Goal: Entertainment & Leisure: Consume media (video, audio)

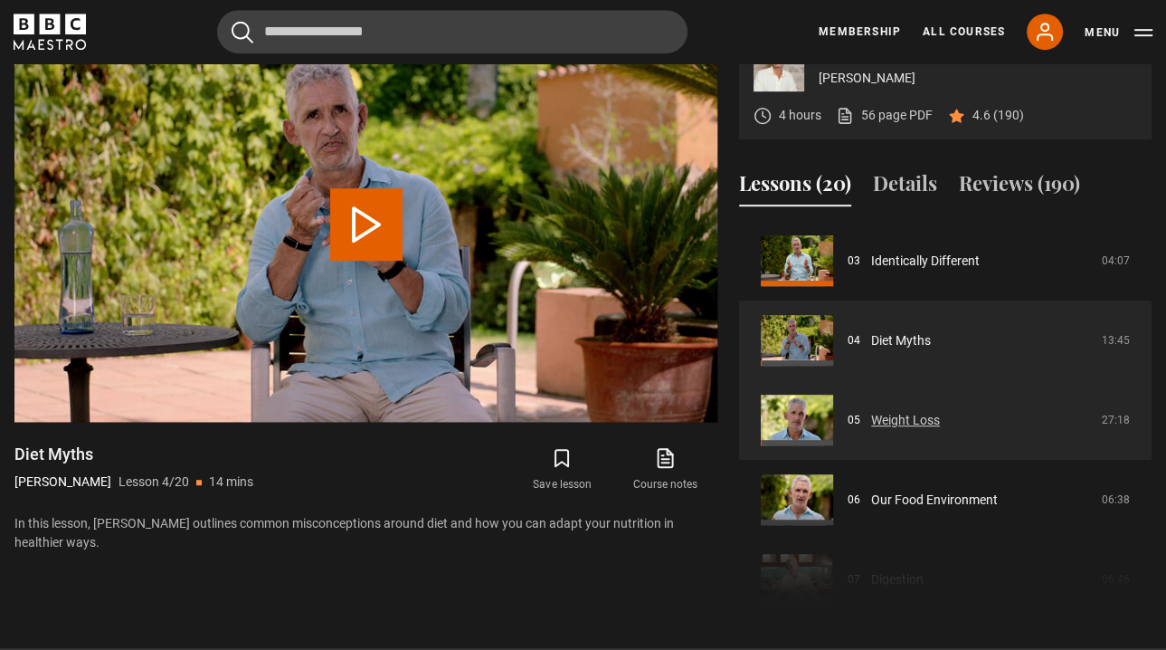
click at [871, 430] on link "Weight Loss" at bounding box center [905, 420] width 69 height 19
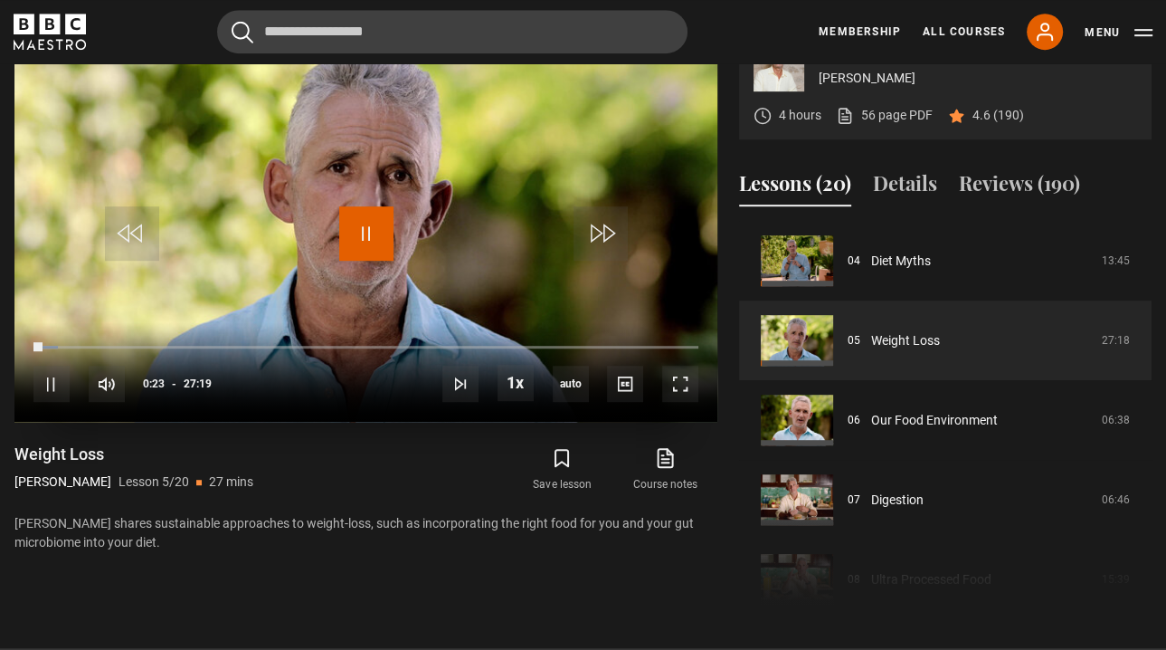
click at [364, 261] on span "Video Player" at bounding box center [366, 233] width 54 height 54
click at [659, 469] on icon at bounding box center [665, 458] width 23 height 22
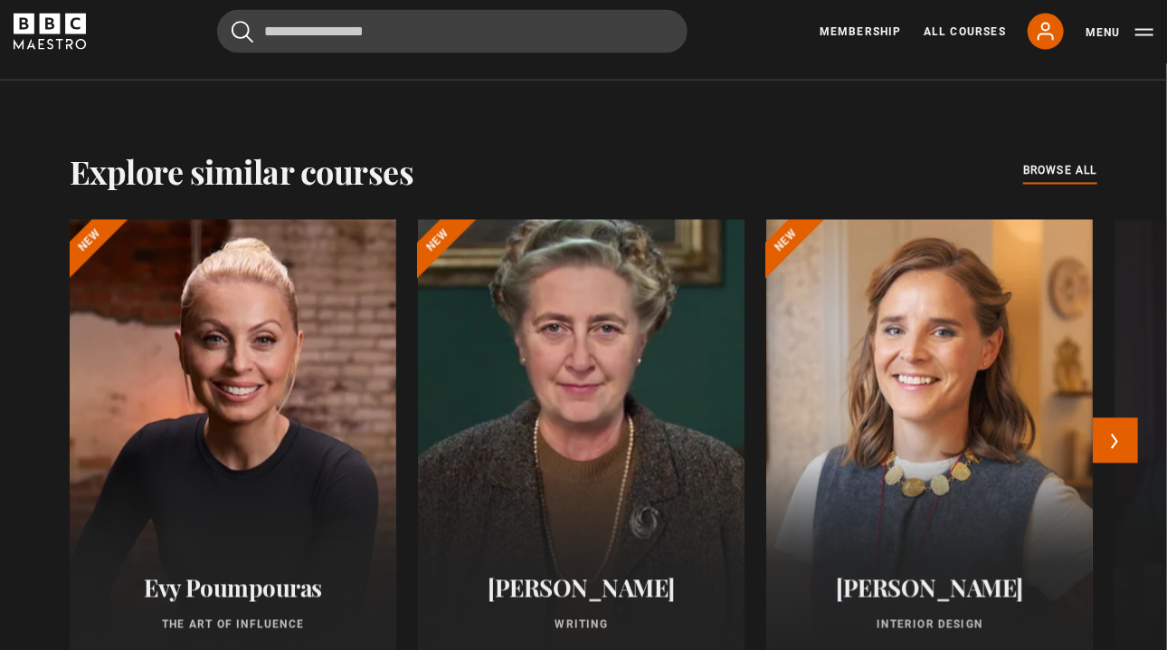
scroll to position [1340, 0]
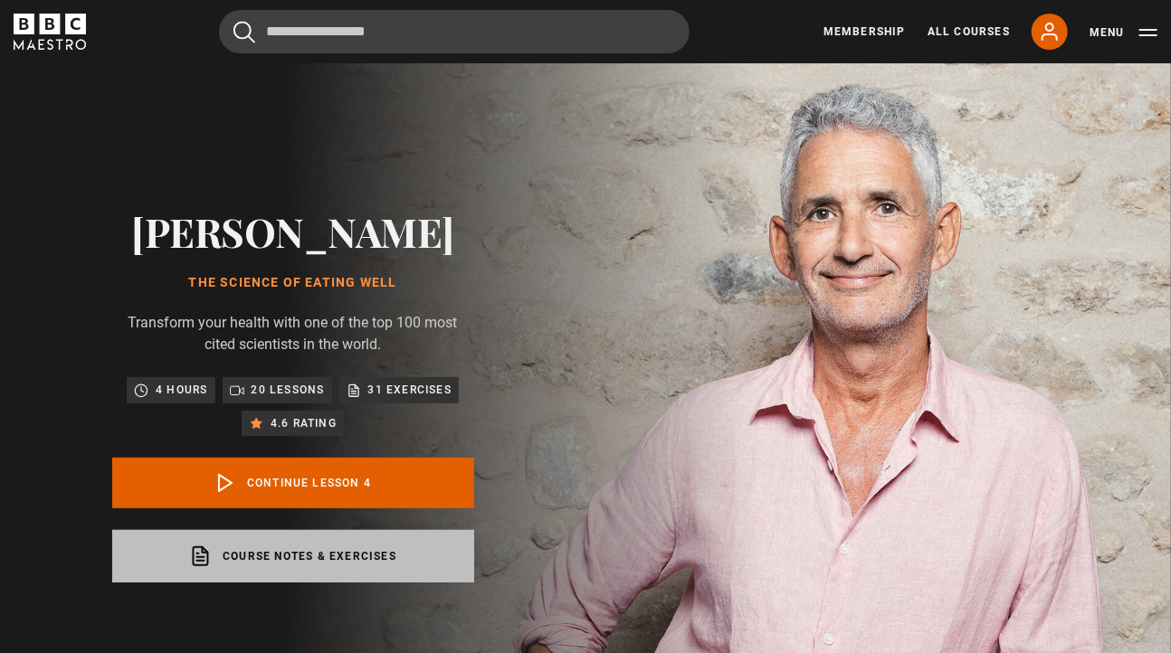
click at [319, 583] on link "Course notes & exercises opens in a new tab" at bounding box center [293, 556] width 362 height 52
click at [328, 583] on link "Course notes & exercises opens in a new tab" at bounding box center [293, 556] width 362 height 52
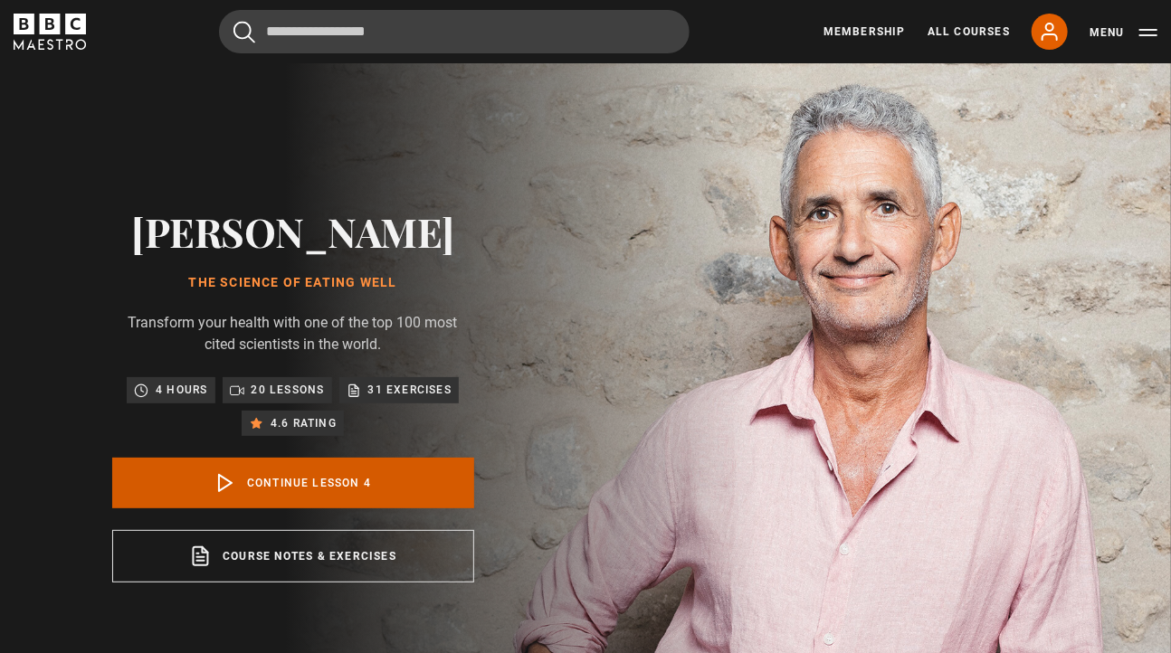
click at [281, 508] on link "Continue lesson 4" at bounding box center [293, 483] width 362 height 51
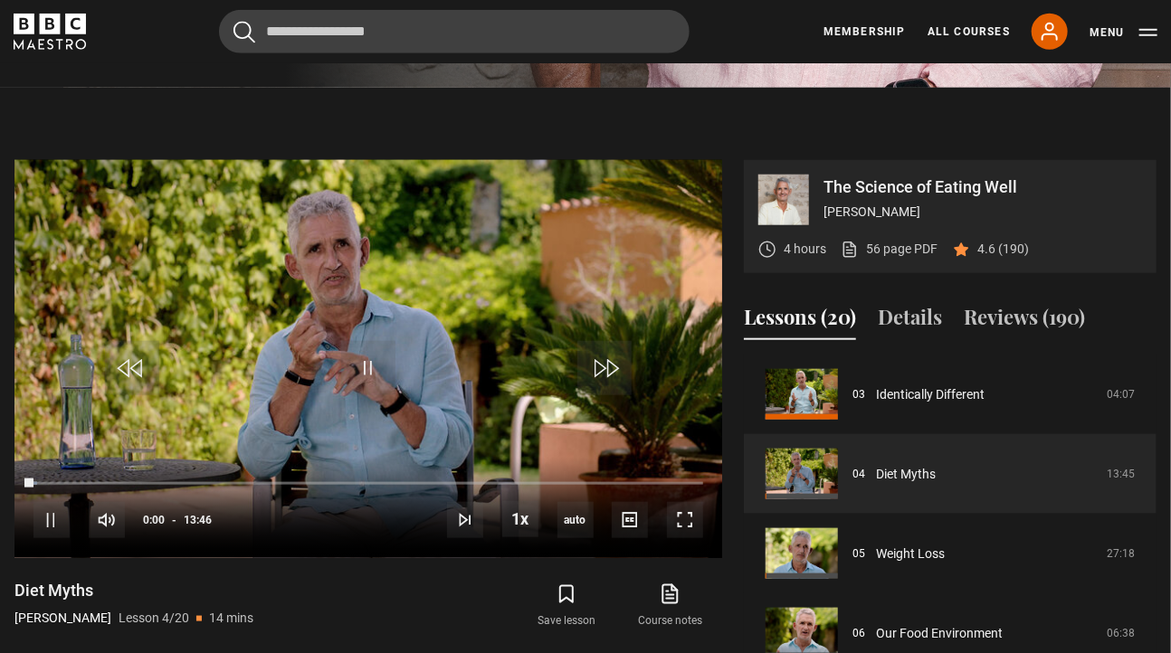
scroll to position [774, 0]
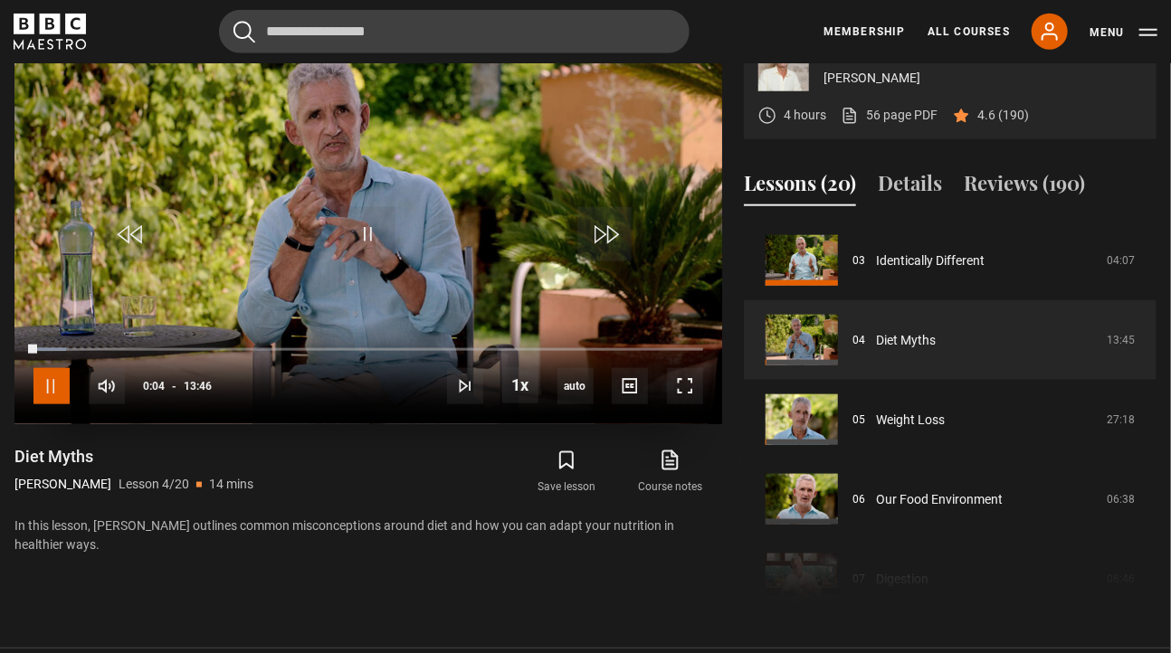
click at [47, 404] on span "Video Player" at bounding box center [51, 386] width 36 height 36
click at [369, 261] on span "Video Player" at bounding box center [368, 234] width 54 height 54
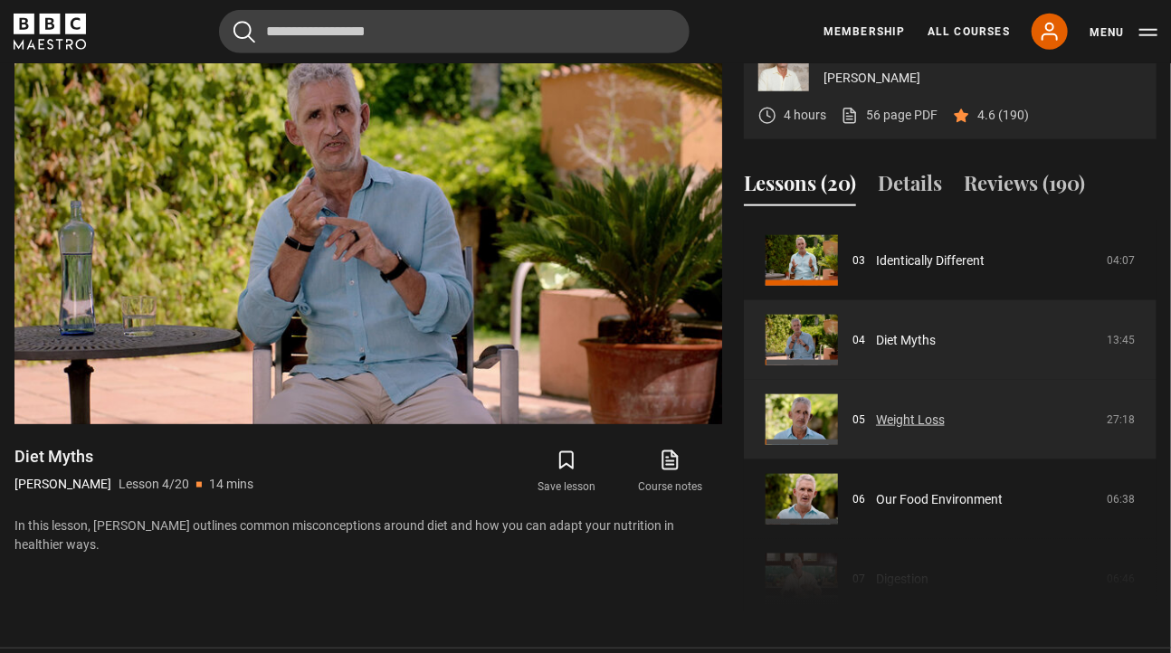
click at [879, 430] on link "Weight Loss" at bounding box center [910, 420] width 69 height 19
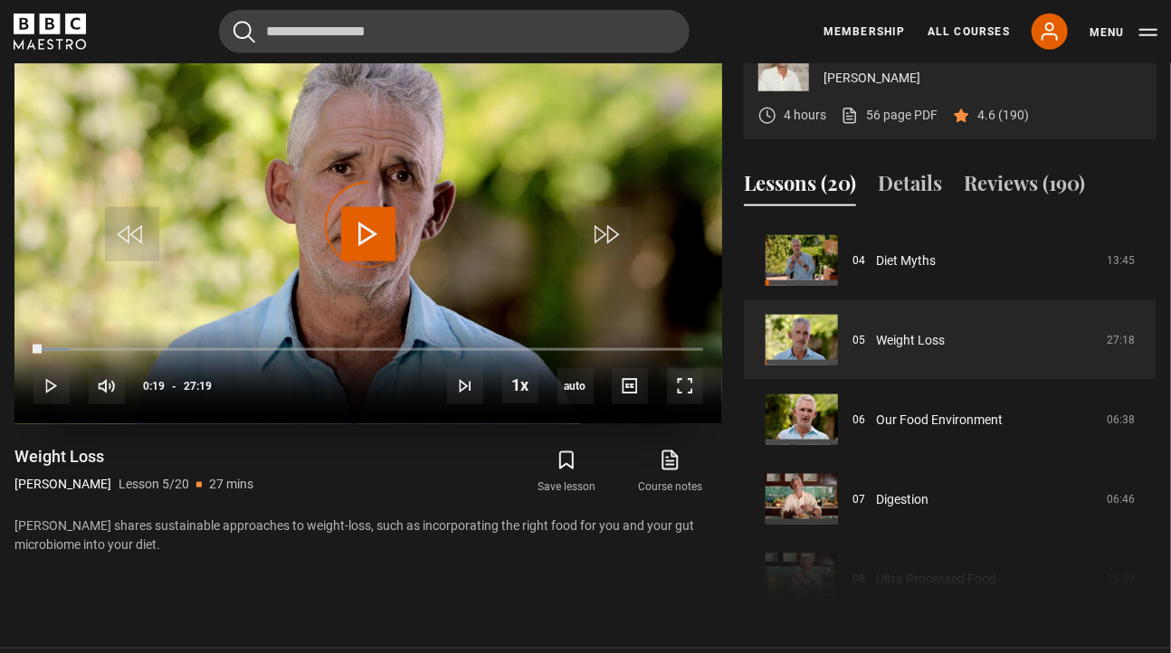
drag, startPoint x: 41, startPoint y: 390, endPoint x: 27, endPoint y: 390, distance: 13.6
click at [27, 390] on div "10s Skip Back 10 seconds Play 10s Skip Forward 10 seconds Loaded : 5.49% 00:00 …" at bounding box center [368, 374] width 708 height 100
click at [361, 261] on span "Video Player" at bounding box center [368, 234] width 54 height 54
click at [369, 261] on span "Video Player" at bounding box center [368, 234] width 54 height 54
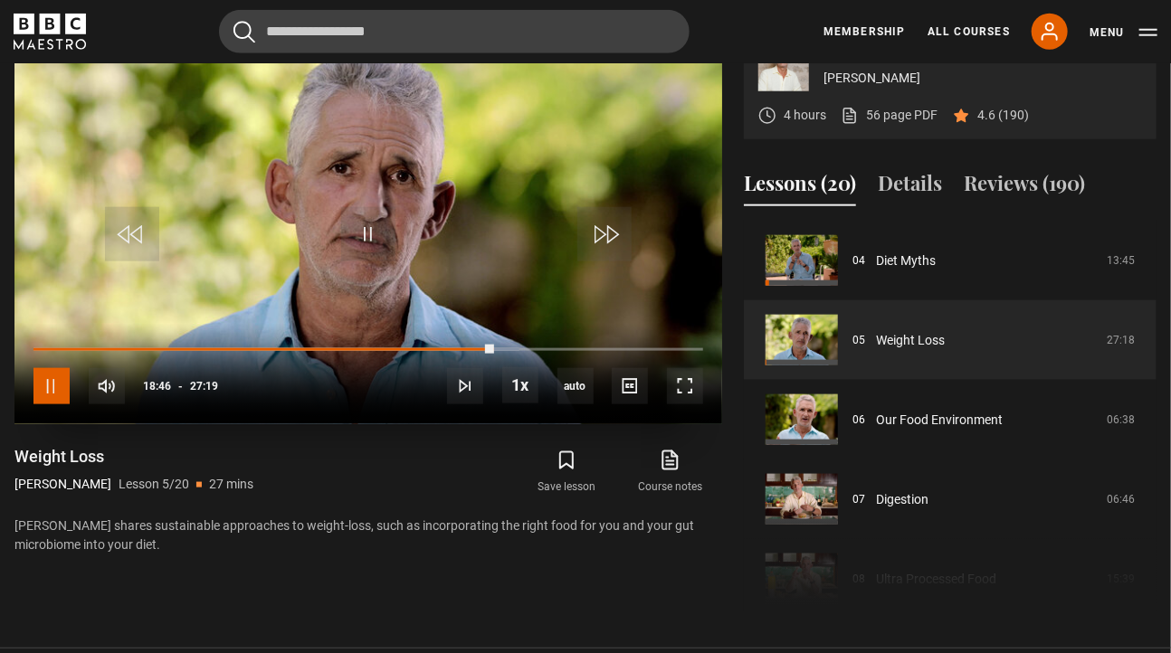
click at [52, 404] on span "Video Player" at bounding box center [51, 386] width 36 height 36
click at [358, 261] on span "Video Player" at bounding box center [368, 234] width 54 height 54
drag, startPoint x: 499, startPoint y: 392, endPoint x: 470, endPoint y: 388, distance: 29.2
click at [470, 388] on div "10s Skip Back 10 seconds Pause 10s Skip Forward 10 seconds Loaded : 72.91% 19:0…" at bounding box center [368, 374] width 708 height 100
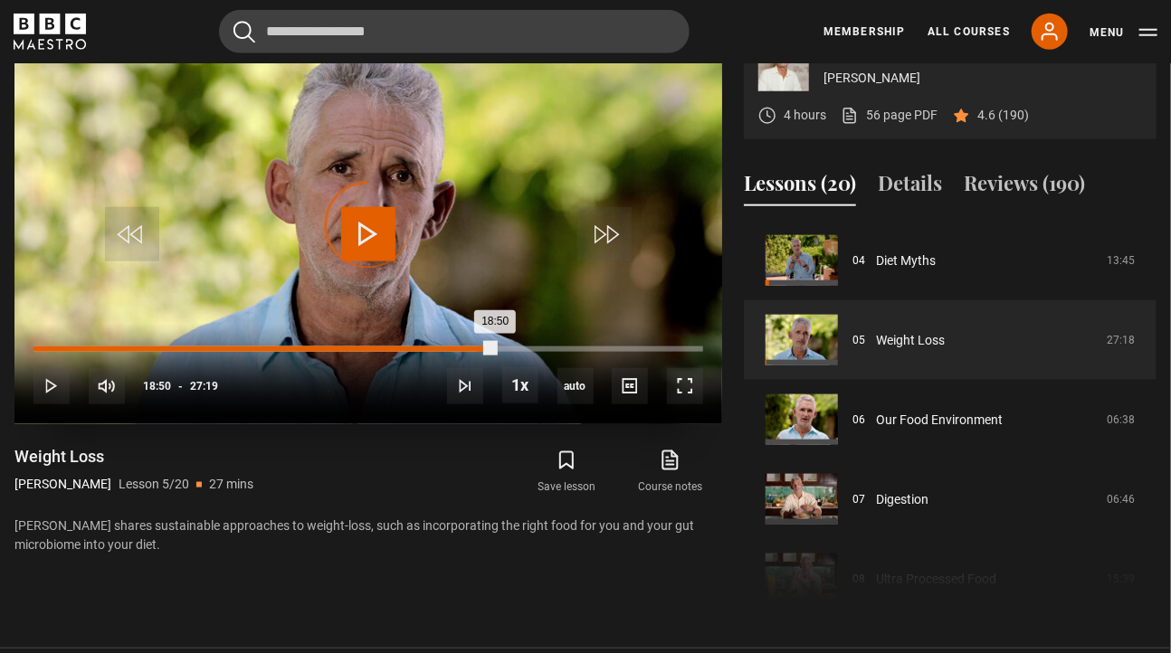
drag, startPoint x: 496, startPoint y: 392, endPoint x: 474, endPoint y: 392, distance: 21.7
click at [474, 352] on div "18:50" at bounding box center [264, 349] width 462 height 5
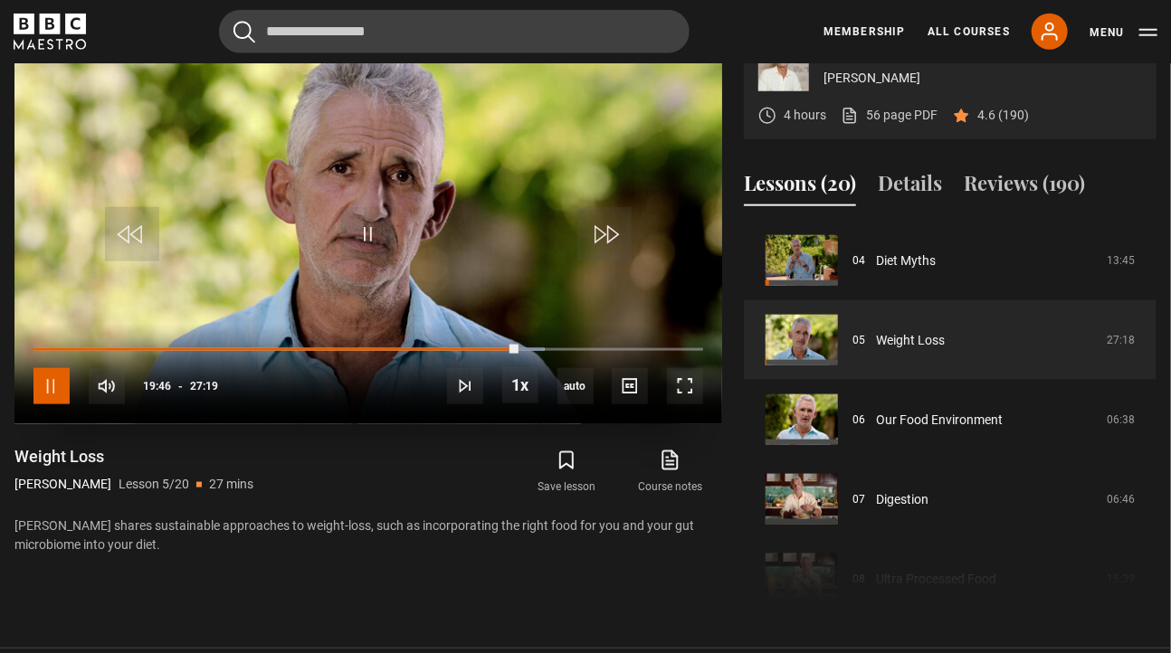
click at [58, 404] on span "Video Player" at bounding box center [51, 386] width 36 height 36
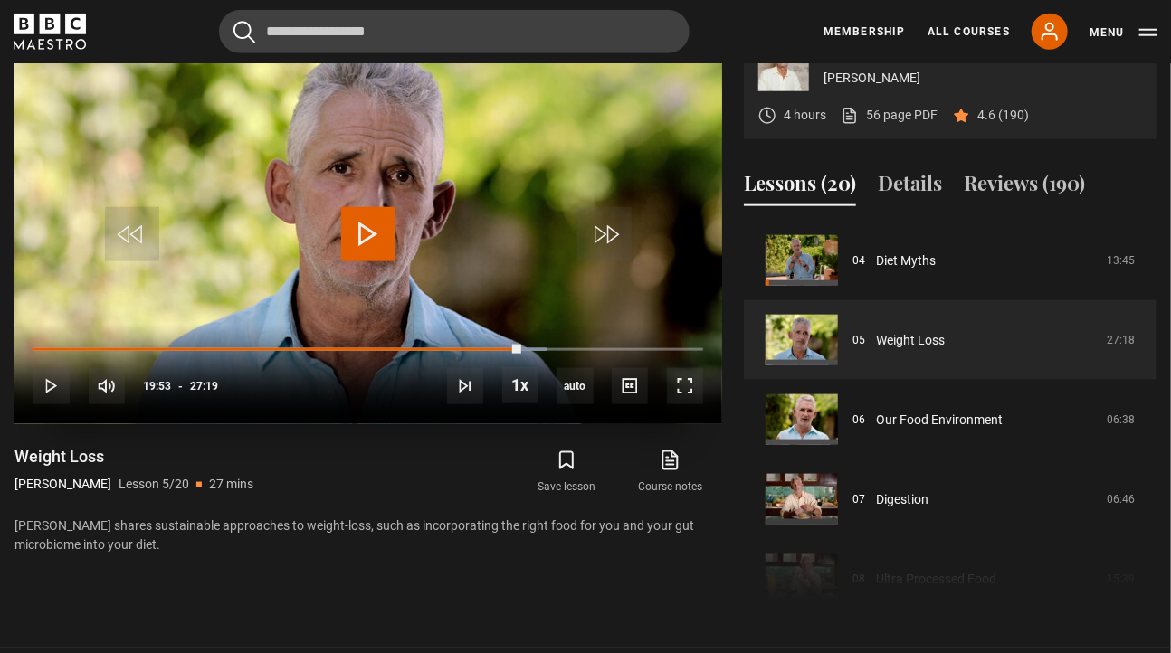
click at [364, 261] on span "Video Player" at bounding box center [368, 234] width 54 height 54
click at [49, 404] on span "Video Player" at bounding box center [51, 386] width 36 height 36
click at [364, 261] on span "Video Player" at bounding box center [368, 234] width 54 height 54
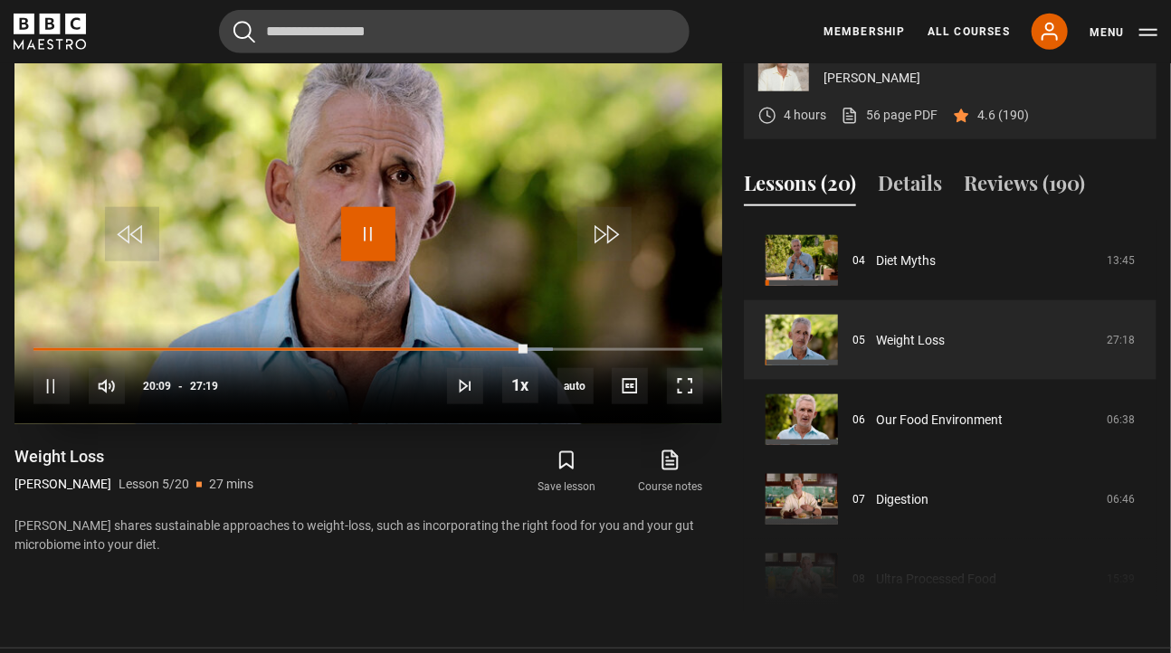
click at [370, 261] on span "Video Player" at bounding box center [368, 234] width 54 height 54
click at [54, 404] on span "Video Player" at bounding box center [51, 386] width 36 height 36
click at [377, 261] on span "Video Player" at bounding box center [368, 234] width 54 height 54
click at [43, 404] on span "Video Player" at bounding box center [51, 386] width 36 height 36
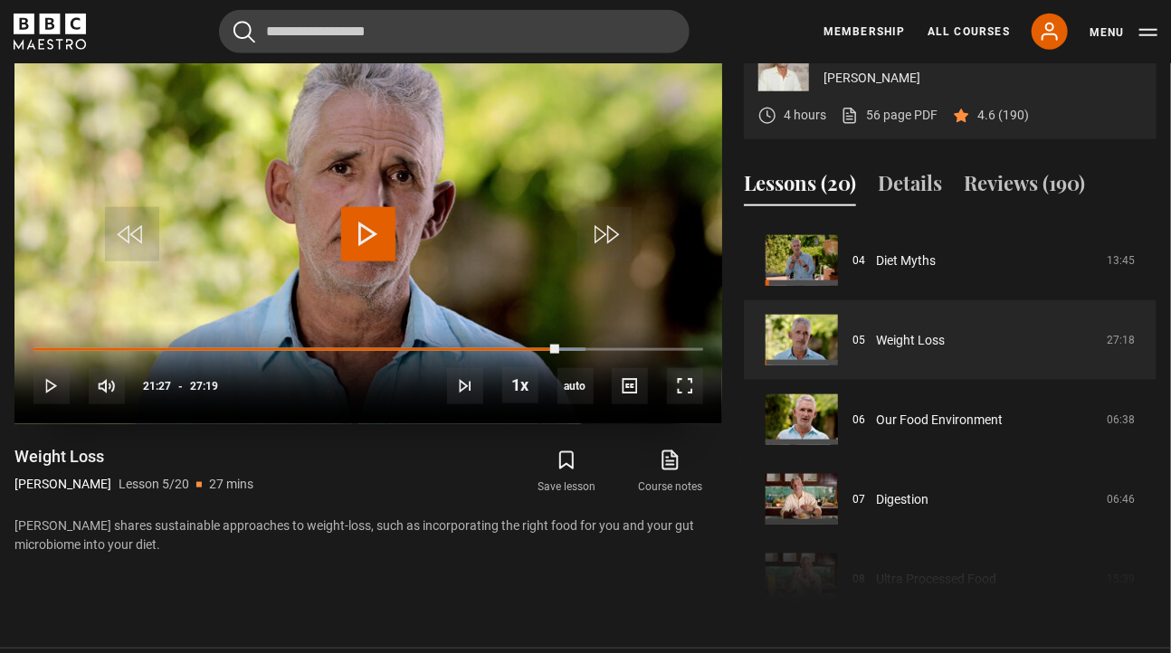
click at [371, 261] on span "Video Player" at bounding box center [368, 234] width 54 height 54
click at [345, 322] on video "Video Player" at bounding box center [368, 225] width 708 height 398
click at [368, 261] on span "Video Player" at bounding box center [368, 234] width 54 height 54
click at [42, 404] on span "Video Player" at bounding box center [51, 386] width 36 height 36
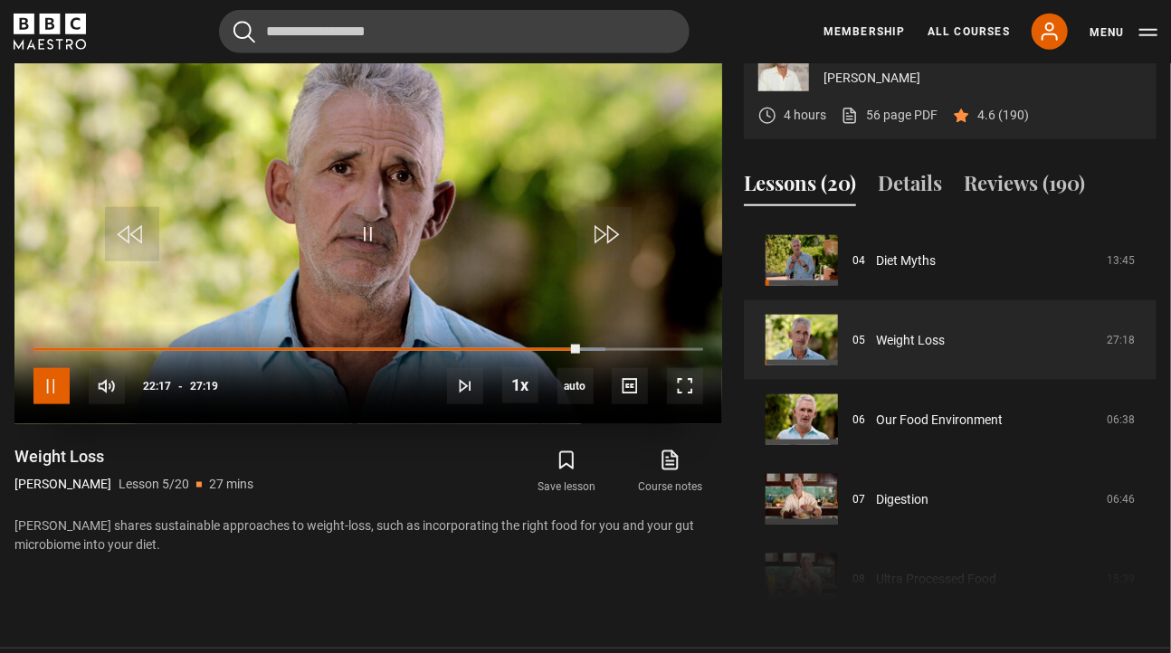
click at [42, 404] on span "Video Player" at bounding box center [51, 386] width 36 height 36
drag, startPoint x: 42, startPoint y: 419, endPoint x: 138, endPoint y: 424, distance: 96.1
click at [138, 424] on div "10s Skip Back 10 seconds Play 10s Skip Forward 10 seconds Loaded : 85.42% 00:39…" at bounding box center [368, 374] width 708 height 100
click at [366, 261] on span "Video Player" at bounding box center [368, 234] width 54 height 54
drag, startPoint x: 584, startPoint y: 388, endPoint x: 557, endPoint y: 388, distance: 27.1
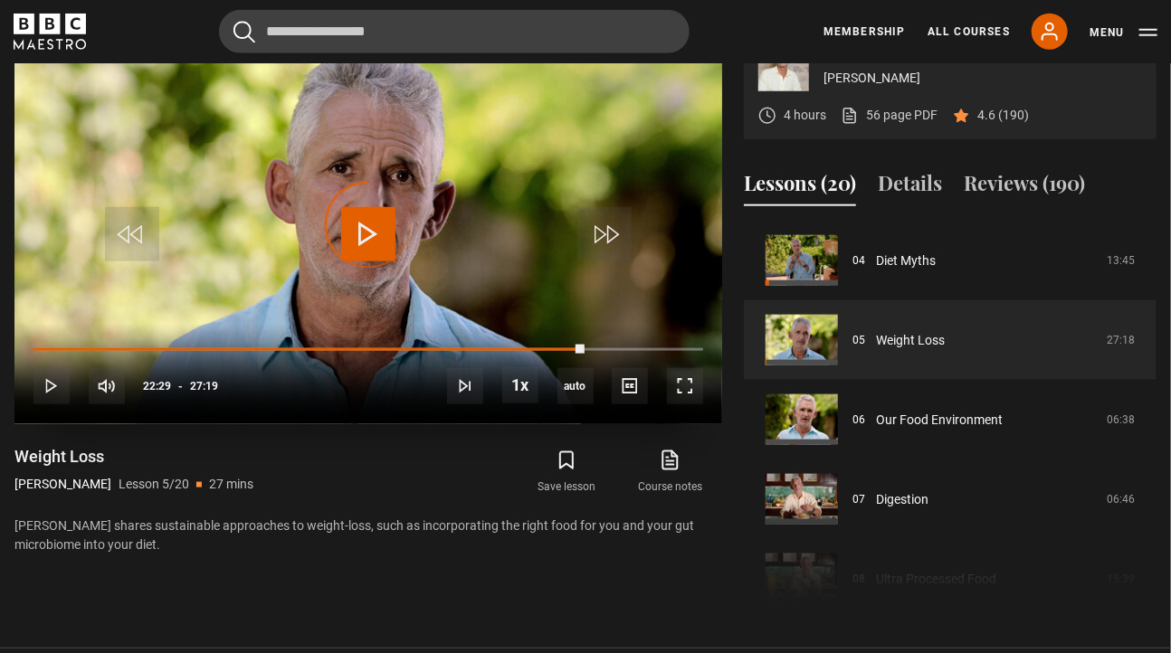
click at [557, 388] on div "10s Skip Back 10 seconds Play 10s Skip Forward 10 seconds Loaded : 0.00% 22:02 …" at bounding box center [368, 374] width 708 height 100
click at [95, 404] on span "Video Player" at bounding box center [107, 386] width 36 height 36
click at [114, 404] on span "Video Player" at bounding box center [107, 386] width 36 height 36
click at [452, 497] on div "Save lesson Course notes opens in new tab" at bounding box center [548, 472] width 348 height 52
drag, startPoint x: 148, startPoint y: 437, endPoint x: 240, endPoint y: 427, distance: 91.9
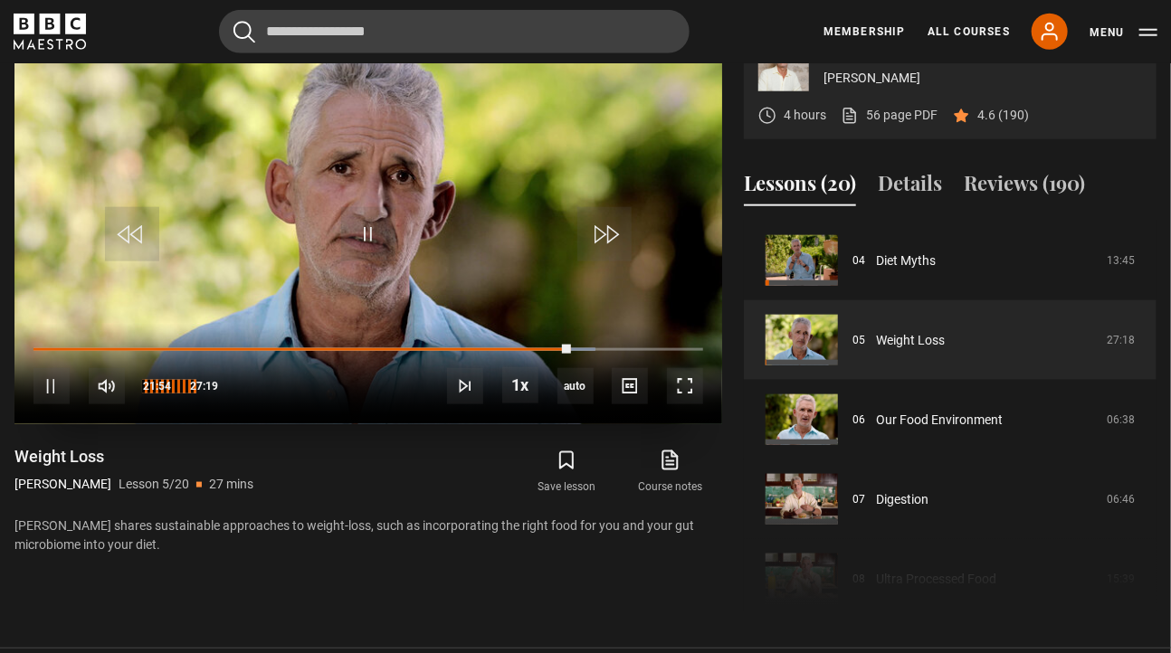
click at [240, 424] on div "10s Skip Back 10 seconds Pause 10s Skip Forward 10 seconds Loaded : 83.89% 21:1…" at bounding box center [368, 374] width 708 height 100
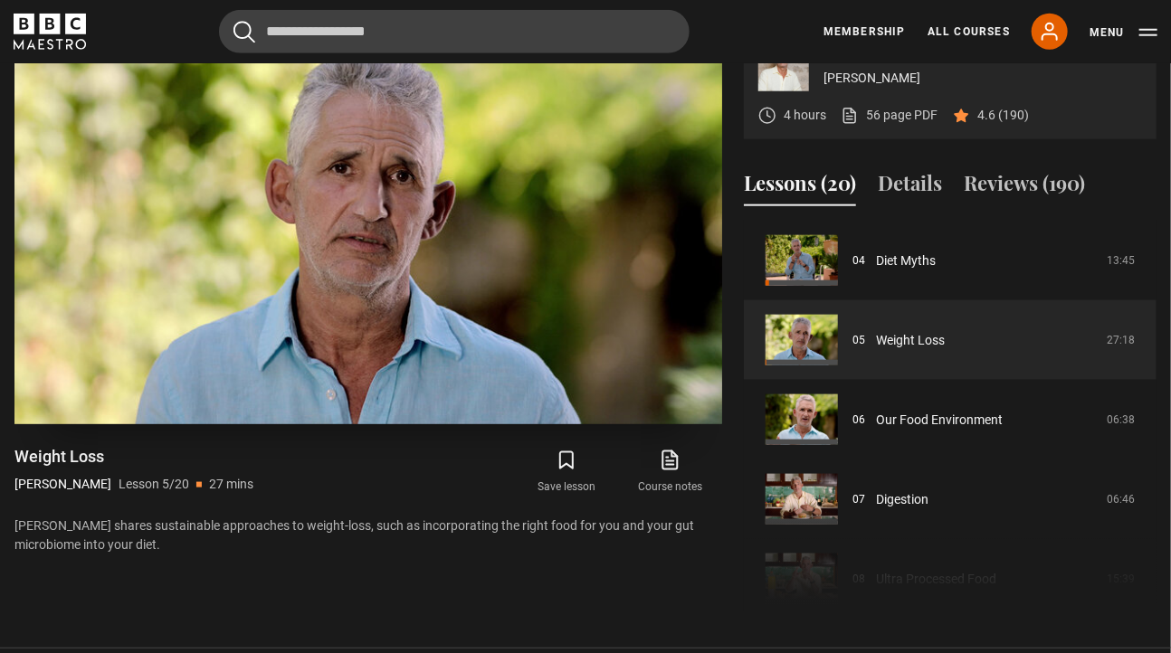
click at [527, 170] on video "Video Player" at bounding box center [368, 225] width 708 height 398
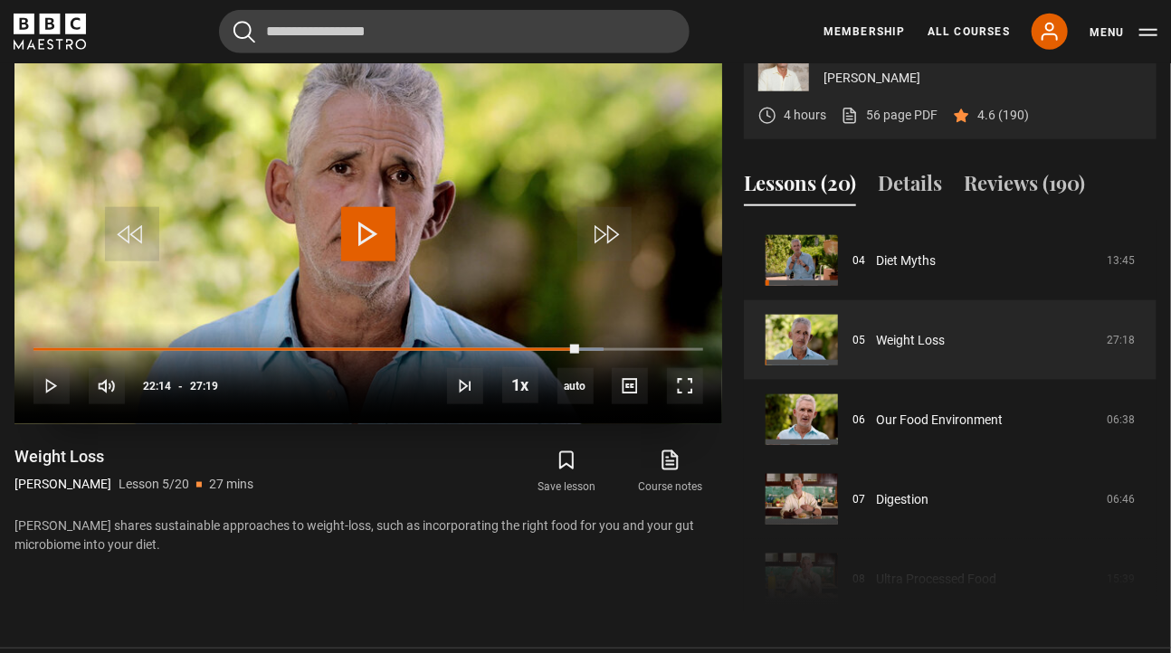
click at [356, 261] on span "Video Player" at bounding box center [368, 234] width 54 height 54
click at [44, 404] on span "Video Player" at bounding box center [51, 386] width 36 height 36
click at [375, 261] on span "Video Player" at bounding box center [368, 234] width 54 height 54
